Goal: Task Accomplishment & Management: Manage account settings

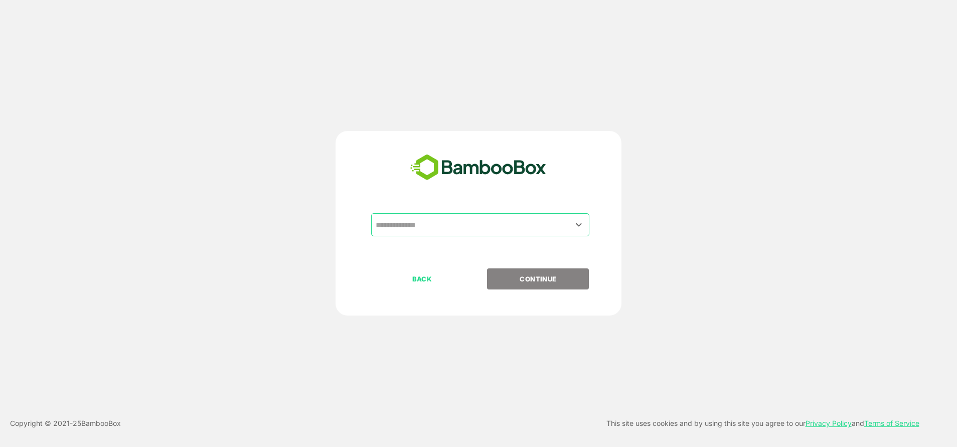
click at [453, 224] on input "text" at bounding box center [480, 224] width 214 height 19
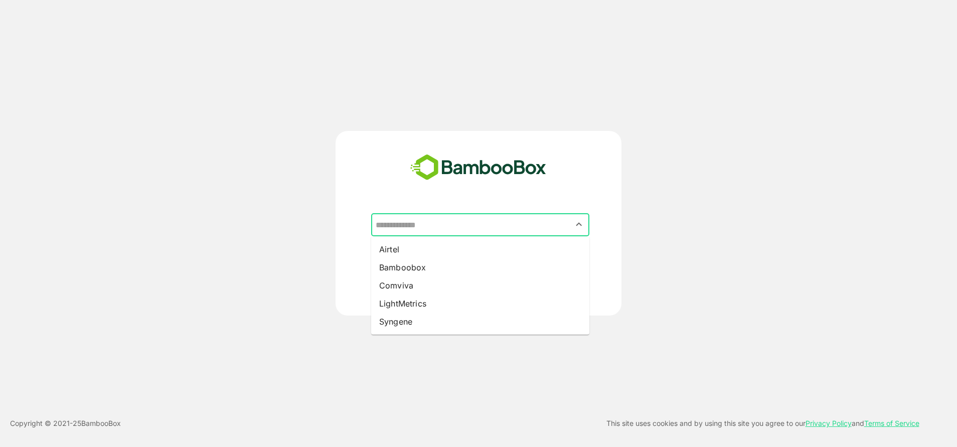
click at [425, 224] on input "text" at bounding box center [480, 224] width 214 height 19
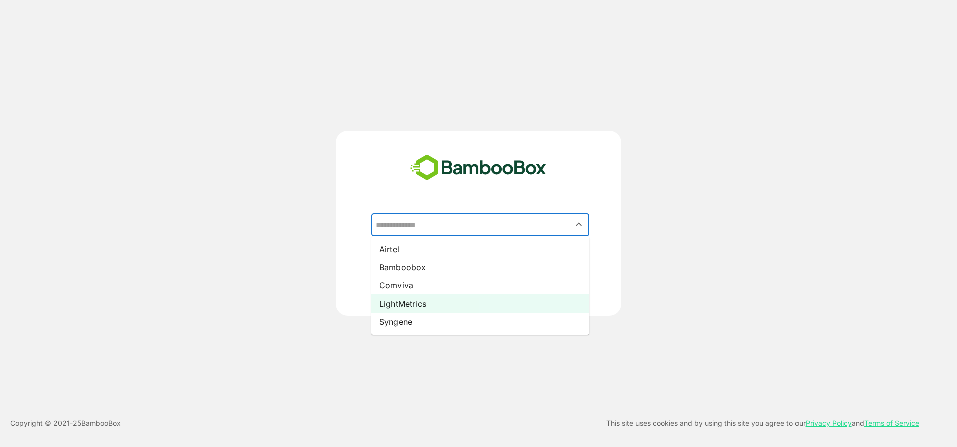
click at [426, 309] on li "LightMetrics" at bounding box center [480, 304] width 218 height 18
type input "**********"
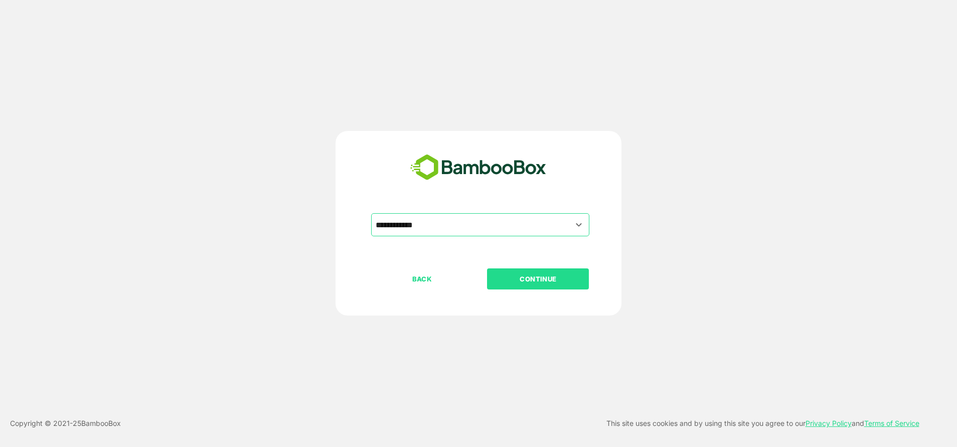
click at [566, 271] on button "CONTINUE" at bounding box center [538, 278] width 102 height 21
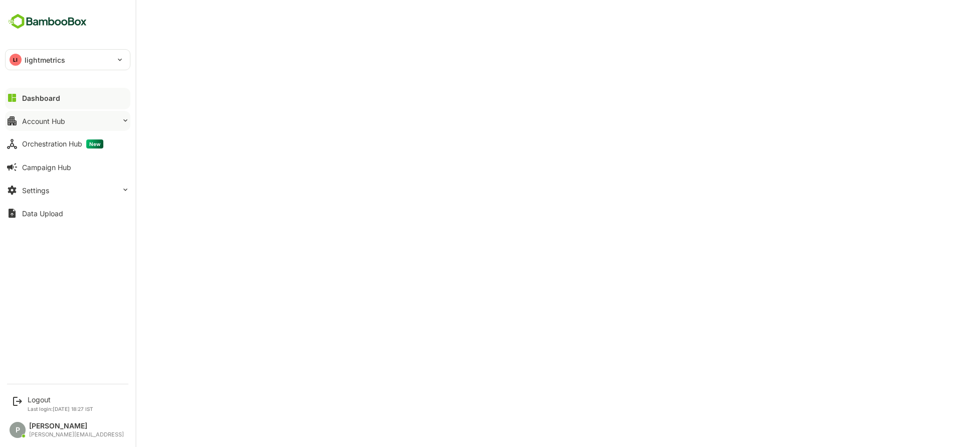
click at [79, 118] on button "Account Hub" at bounding box center [67, 121] width 125 height 20
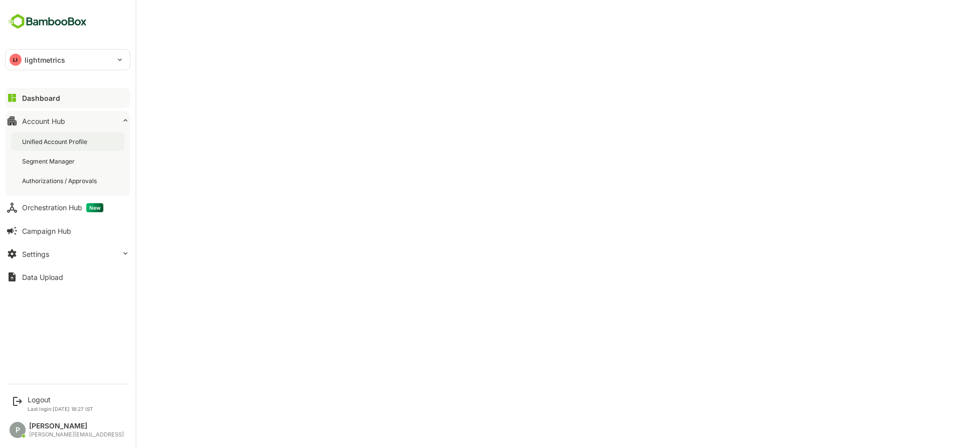
click at [89, 140] on div "Unified Account Profile" at bounding box center [55, 141] width 67 height 9
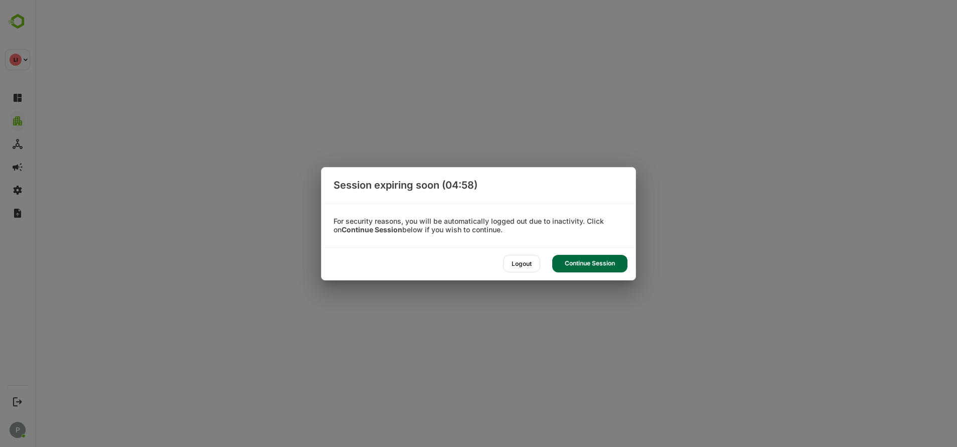
click at [596, 258] on div "Continue Session" at bounding box center [589, 264] width 75 height 18
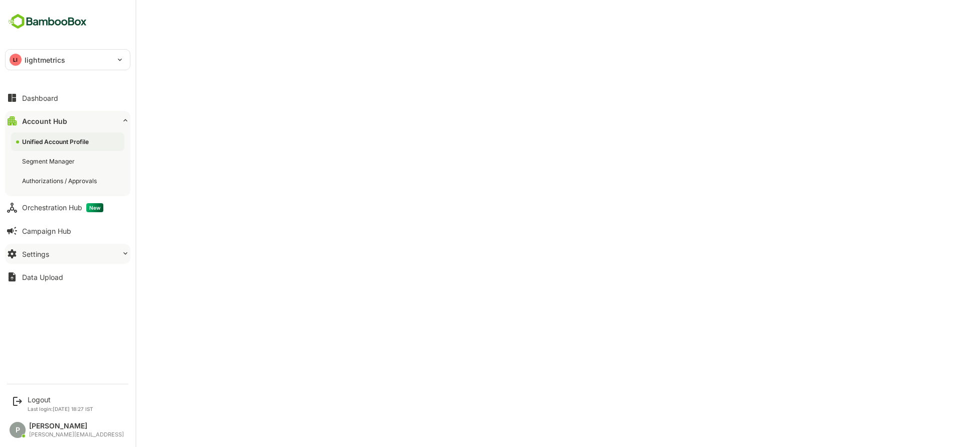
click at [48, 257] on div "Settings" at bounding box center [35, 254] width 27 height 9
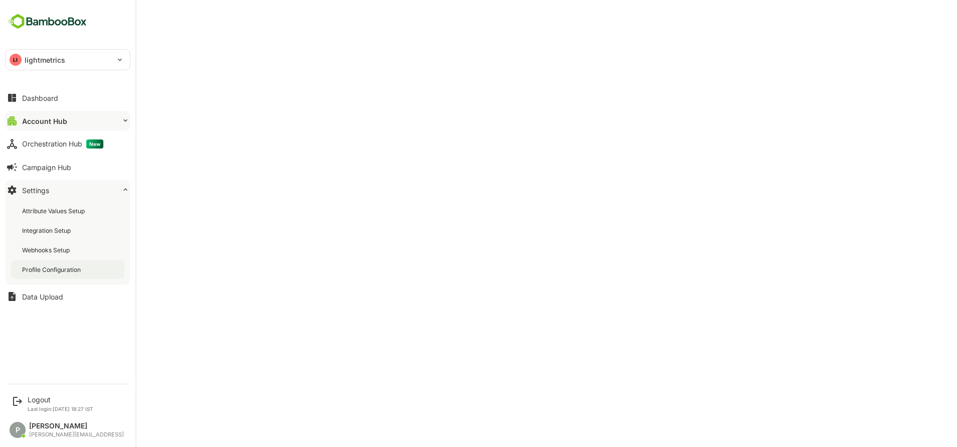
click at [72, 268] on div "Profile Configuration" at bounding box center [52, 269] width 61 height 9
